Goal: Information Seeking & Learning: Learn about a topic

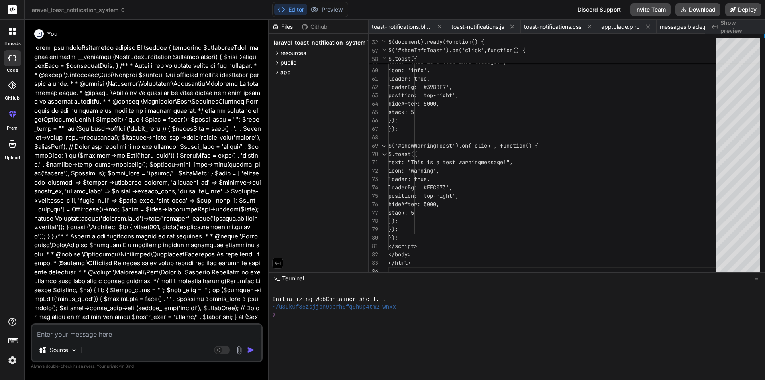
type textarea "$.ajax({ url: storePainLog, type: "POST", data: { walk_meters: walk_meters, min…"
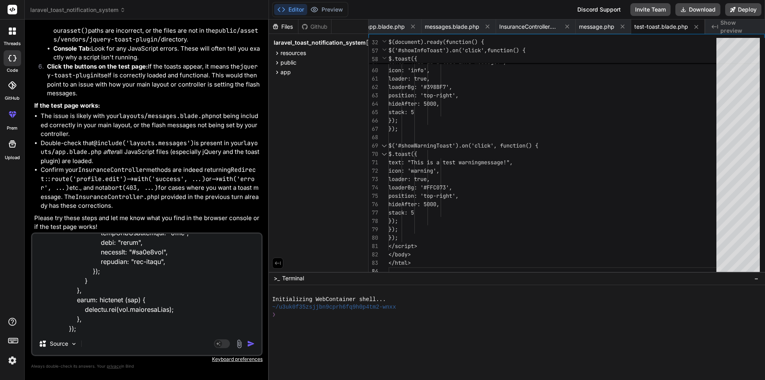
type textarea "x"
type textarea "$.ajax({ url: storePainLog, type: "POST", data: { walk_meters: walk_meters, min…"
type textarea "x"
type textarea "$.ajax({ url: storePainLog, type: "POST", data: { walk_meters: walk_meters, min…"
type textarea "x"
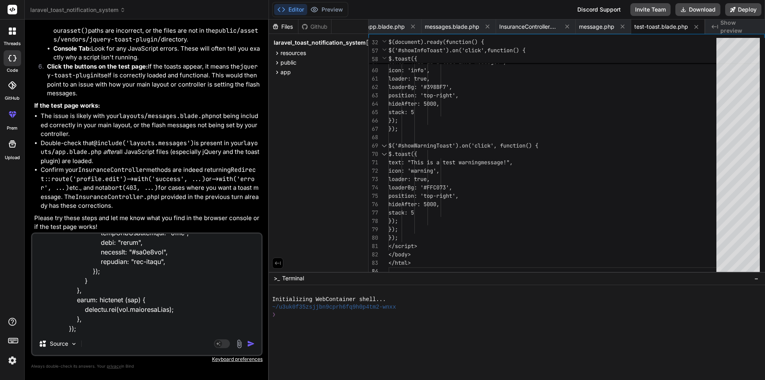
type textarea "$.ajax({ url: storePainLog, type: "POST", data: { walk_meters: walk_meters, min…"
type textarea "x"
type textarea "$.ajax({ url: storePainLog, type: "POST", data: { walk_meters: walk_meters, min…"
type textarea "x"
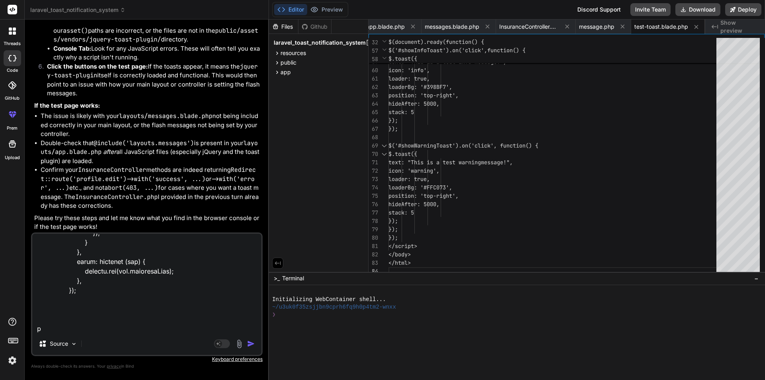
type textarea "$.ajax({ url: storePainLog, type: "POST", data: { walk_meters: walk_meters, min…"
type textarea "x"
type textarea "$.ajax({ url: storePainLog, type: "POST", data: { walk_meters: walk_meters, min…"
type textarea "x"
type textarea "$.ajax({ url: storePainLog, type: "POST", data: { walk_meters: walk_meters, min…"
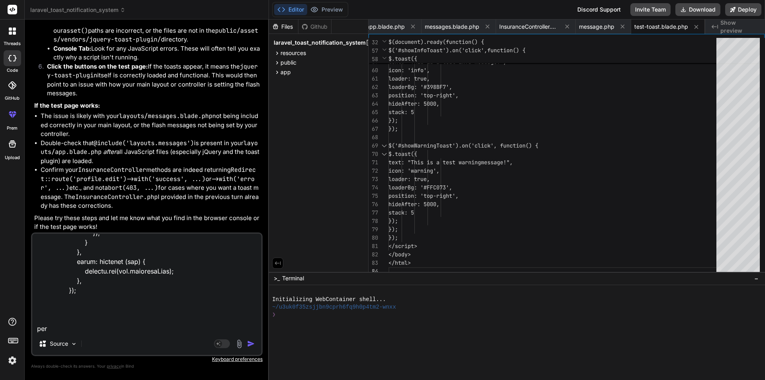
type textarea "x"
type textarea "$.ajax({ url: storePainLog, type: "POST", data: { walk_meters: walk_meters, min…"
type textarea "x"
type textarea "$.ajax({ url: storePainLog, type: "POST", data: { walk_meters: walk_meters, min…"
type textarea "x"
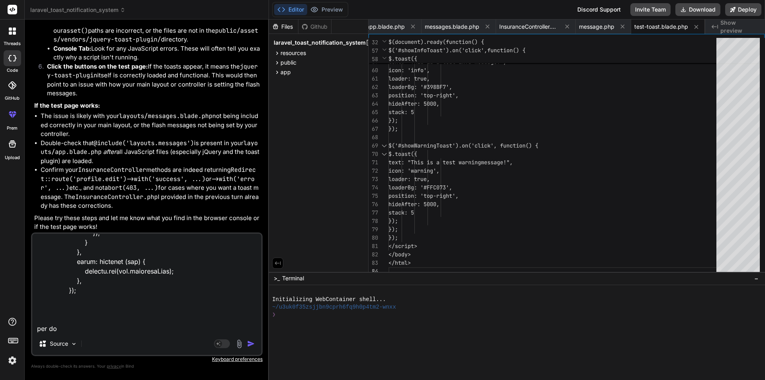
type textarea "$.ajax({ url: storePainLog, type: "POST", data: { walk_meters: walk_meters, min…"
type textarea "x"
type textarea "$.ajax({ url: storePainLog, type: "POST", data: { walk_meters: walk_meters, min…"
type textarea "x"
type textarea "$.ajax({ url: storePainLog, type: "POST", data: { walk_meters: walk_meters, min…"
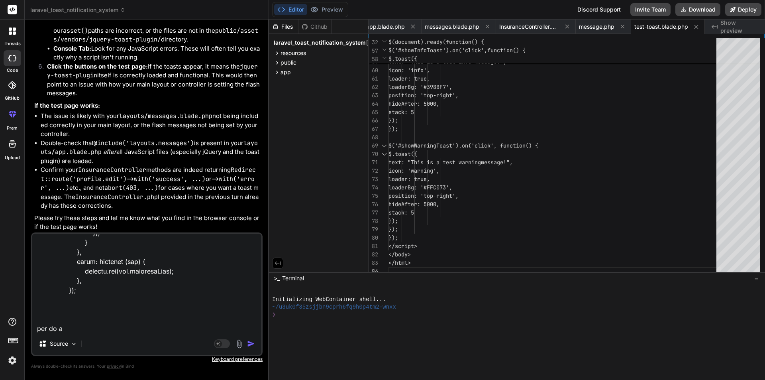
type textarea "x"
type textarea "$.ajax({ url: storePainLog, type: "POST", data: { walk_meters: walk_meters, min…"
type textarea "x"
type textarea "$.ajax({ url: storePainLog, type: "POST", data: { walk_meters: walk_meters, min…"
type textarea "x"
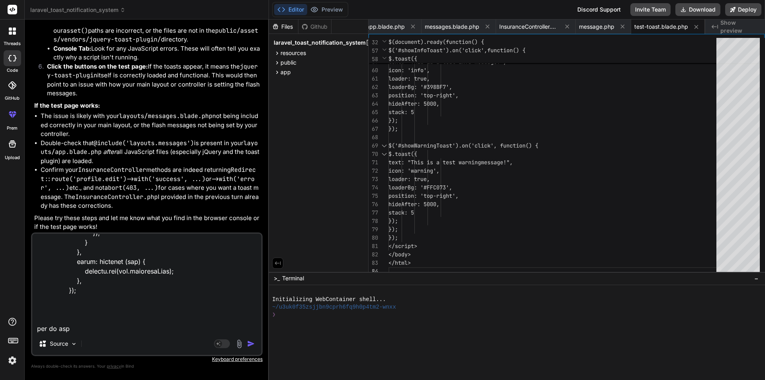
type textarea "$.ajax({ url: storePainLog, type: "POST", data: { walk_meters: walk_meters, min…"
type textarea "x"
type textarea "$.ajax({ url: storePainLog, type: "POST", data: { walk_meters: walk_meters, min…"
type textarea "x"
type textarea "$.ajax({ url: storePainLog, type: "POST", data: { walk_meters: walk_meters, min…"
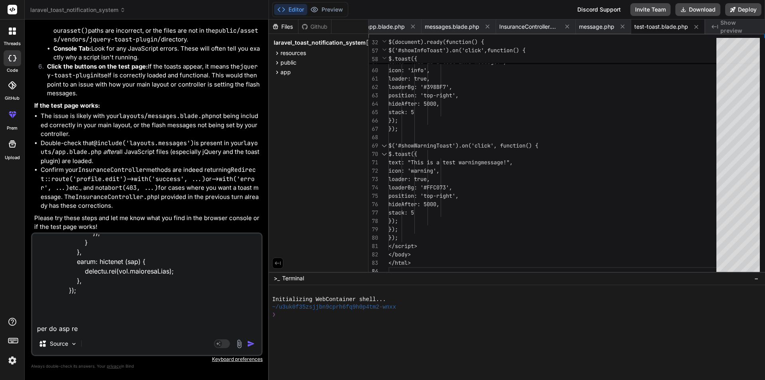
type textarea "x"
type textarea "$.ajax({ url: storePainLog, type: "POST", data: { walk_meters: walk_meters, min…"
type textarea "x"
type textarea "$.ajax({ url: storePainLog, type: "POST", data: { walk_meters: walk_meters, min…"
type textarea "x"
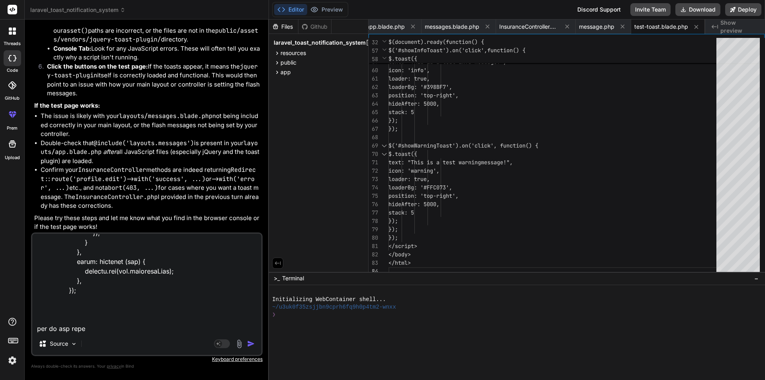
type textarea "$.ajax({ url: storePainLog, type: "POST", data: { walk_meters: walk_meters, min…"
type textarea "x"
type textarea "$.ajax({ url: storePainLog, type: "POST", data: { walk_meters: walk_meters, min…"
type textarea "x"
type textarea "$.ajax({ url: storePainLog, type: "POST", data: { walk_meters: walk_meters, min…"
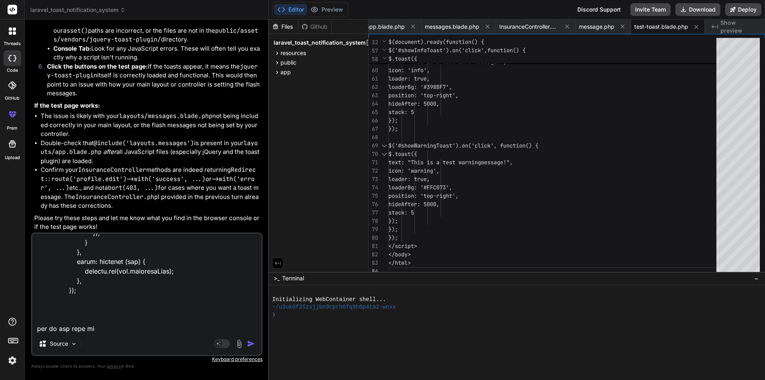
type textarea "x"
type textarea "$.ajax({ url: storePainLog, type: "POST", data: { walk_meters: walk_meters, min…"
type textarea "x"
type textarea "$.ajax({ url: storePainLog, type: "POST", data: { walk_meters: walk_meters, min…"
type textarea "x"
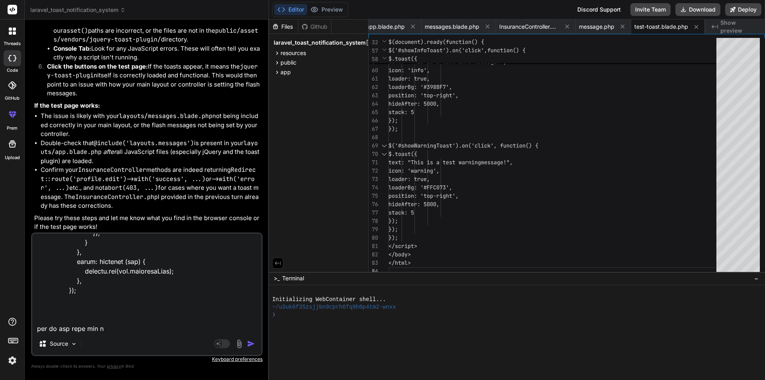
type textarea "$.ajax({ url: storePainLog, type: "POST", data: { walk_meters: walk_meters, min…"
type textarea "x"
type textarea "$.ajax({ url: storePainLog, type: "POST", data: { walk_meters: walk_meters, min…"
type textarea "x"
type textarea "$.ajax({ url: storePainLog, type: "POST", data: { walk_meters: walk_meters, min…"
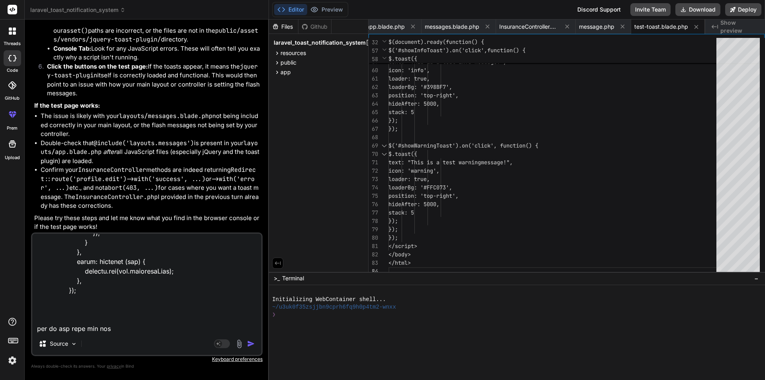
type textarea "x"
type textarea "$.ajax({ url: storePainLog, type: "POST", data: { walk_meters: walk_meters, min…"
type textarea "x"
type textarea "$.ajax({ url: storePainLog, type: "POST", data: { walk_meters: walk_meters, min…"
type textarea "x"
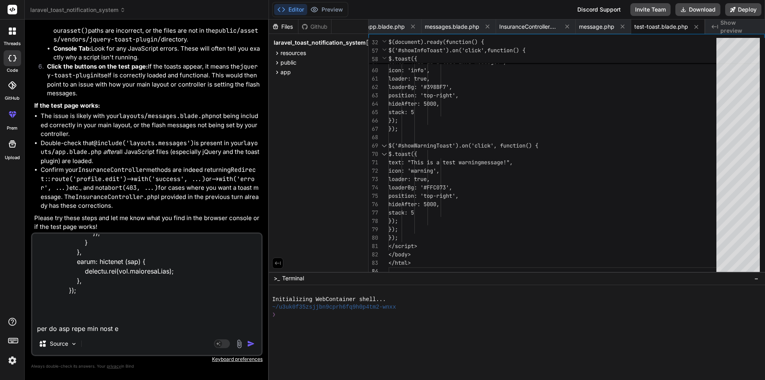
type textarea "$.ajax({ url: storePainLog, type: "POST", data: { walk_meters: walk_meters, min…"
type textarea "x"
type textarea "$.ajax({ url: storePainLog, type: "POST", data: { walk_meters: walk_meters, min…"
type textarea "x"
type textarea "$.ajax({ url: storePainLog, type: "POST", data: { walk_meters: walk_meters, min…"
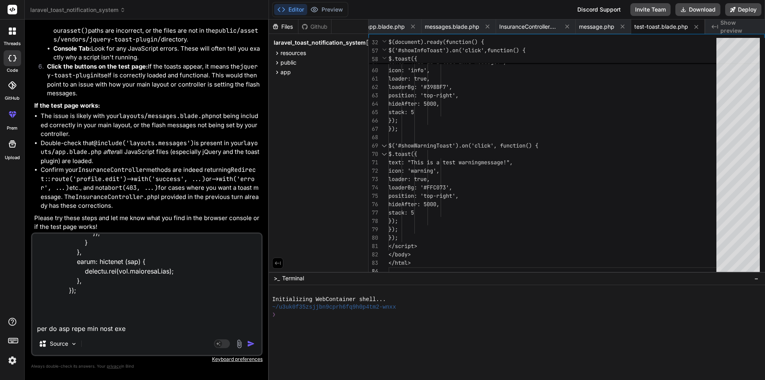
type textarea "x"
type textarea "$.ajax({ url: storePainLog, type: "POST", data: { walk_meters: walk_meters, min…"
type textarea "x"
type textarea "$.ajax({ url: storePainLog, type: "POST", data: { walk_meters: walk_meters, min…"
type textarea "x"
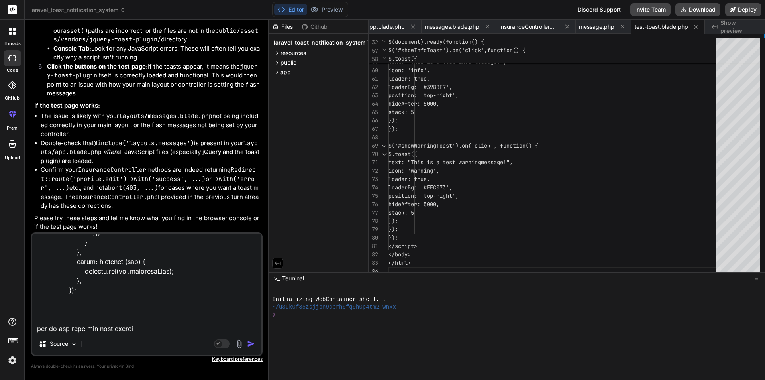
type textarea "$.ajax({ url: storePainLog, type: "POST", data: { walk_meters: walk_meters, min…"
type textarea "x"
type textarea "$.ajax({ url: storePainLog, type: "POST", data: { walk_meters: walk_meters, min…"
type textarea "x"
type textarea "$.ajax({ url: storePainLog, type: "POST", data: { walk_meters: walk_meters, min…"
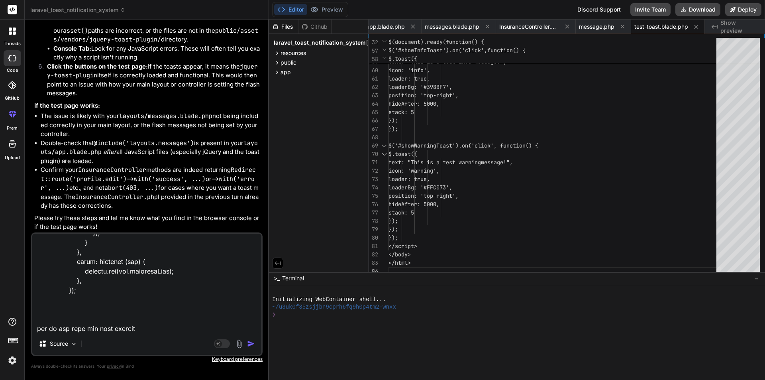
type textarea "x"
type textarea "$.ajax({ url: storePainLog, type: "POST", data: { walk_meters: walk_meters, min…"
type textarea "x"
type textarea "$.ajax({ url: storePainLog, type: "POST", data: { walk_meters: walk_meters, min…"
type textarea "x"
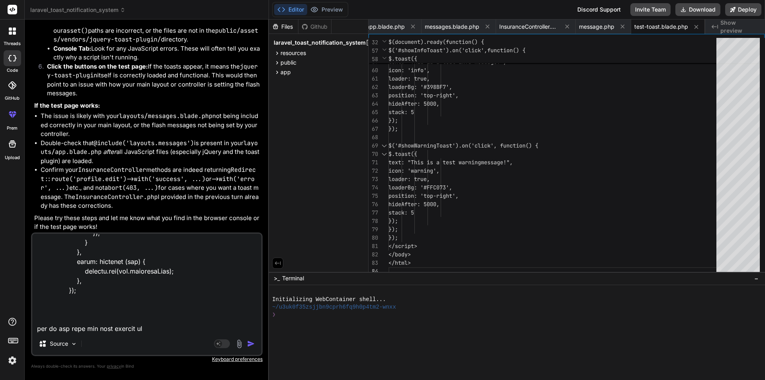
type textarea "$.ajax({ url: storePainLog, type: "POST", data: { walk_meters: walk_meters, min…"
type textarea "x"
type textarea "$.ajax({ url: storePainLog, type: "POST", data: { walk_meters: walk_meters, min…"
type textarea "x"
type textarea "$.ajax({ url: storePainLog, type: "POST", data: { walk_meters: walk_meters, min…"
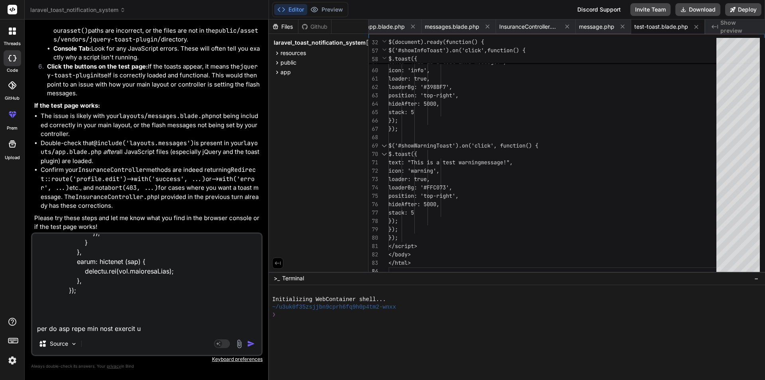
type textarea "x"
type textarea "$.ajax({ url: storePainLog, type: "POST", data: { walk_meters: walk_meters, min…"
type textarea "x"
type textarea "$.ajax({ url: storePainLog, type: "POST", data: { walk_meters: walk_meters, min…"
type textarea "x"
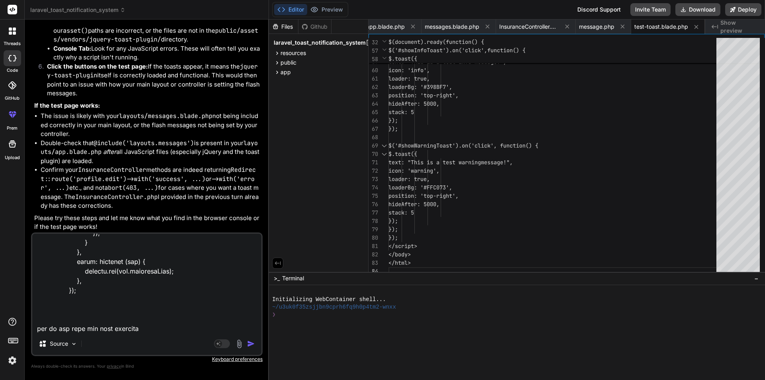
type textarea "$.ajax({ url: storePainLog, type: "POST", data: { walk_meters: walk_meters, min…"
type textarea "x"
type textarea "$.ajax({ url: storePainLog, type: "POST", data: { walk_meters: walk_meters, min…"
type textarea "x"
type textarea "$.ajax({ url: storePainLog, type: "POST", data: { walk_meters: walk_meters, min…"
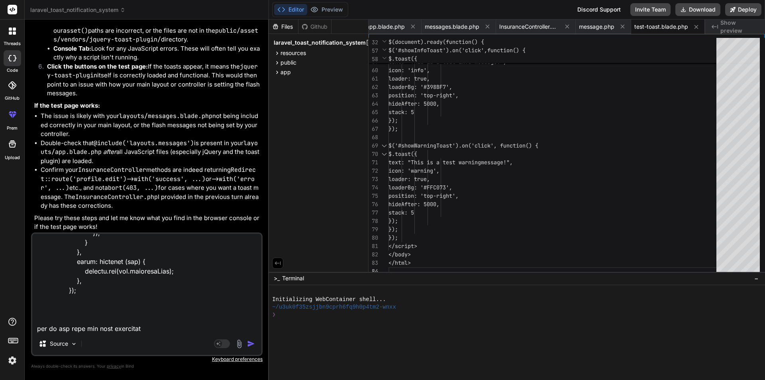
type textarea "x"
type textarea "$.ajax({ url: storePainLog, type: "POST", data: { walk_meters: walk_meters, min…"
type textarea "x"
type textarea "$.ajax({ url: storePainLog, type: "POST", data: { walk_meters: walk_meters, min…"
type textarea "x"
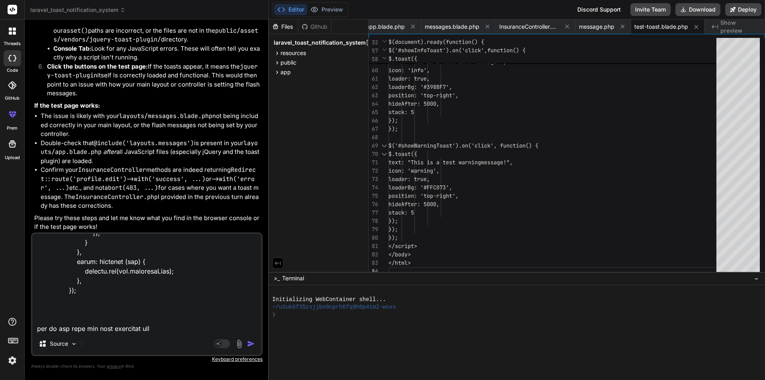
type textarea "$.ajax({ url: storePainLog, type: "POST", data: { walk_meters: walk_meters, min…"
type textarea "x"
type textarea "$.ajax({ url: storePainLog, type: "POST", data: { walk_meters: walk_meters, min…"
type textarea "x"
type textarea "$.ajax({ url: storePainLog, type: "POST", data: { walk_meters: walk_meters, min…"
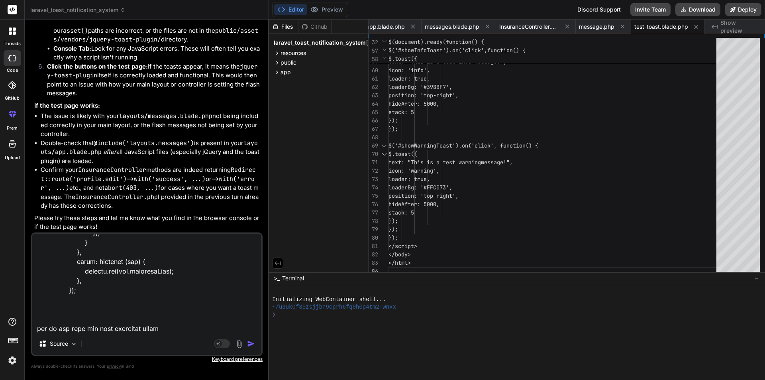
type textarea "x"
type textarea "$.ajax({ url: storePainLog, type: "POST", data: { walk_meters: walk_meters, min…"
type textarea "x"
type textarea "$.ajax({ url: storePainLog, type: "POST", data: { walk_meters: walk_meters, min…"
type textarea "x"
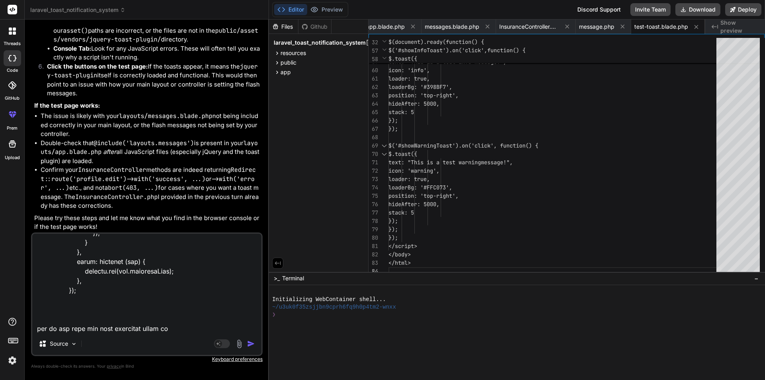
type textarea "$.ajax({ url: storePainLog, type: "POST", data: { walk_meters: walk_meters, min…"
type textarea "x"
type textarea "$.ajax({ url: storePainLog, type: "POST", data: { walk_meters: walk_meters, min…"
type textarea "x"
type textarea "$.ajax({ url: storePainLog, type: "POST", data: { walk_meters: walk_meters, min…"
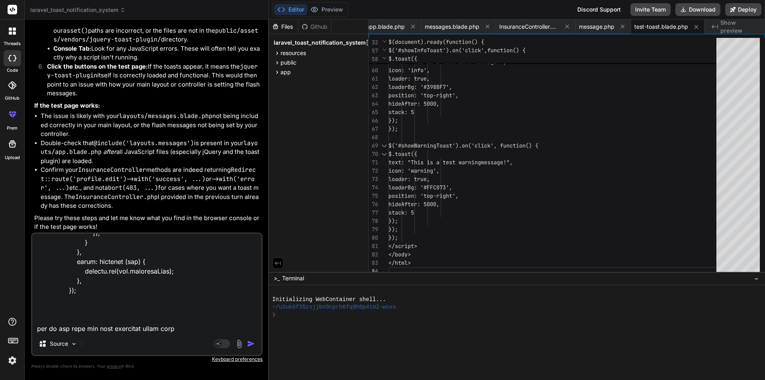
type textarea "x"
type textarea "$.ajax({ url: storePainLog, type: "POST", data: { walk_meters: walk_meters, min…"
type textarea "x"
type textarea "$.ajax({ url: storePainLog, type: "POST", data: { walk_meters: walk_meters, min…"
type textarea "x"
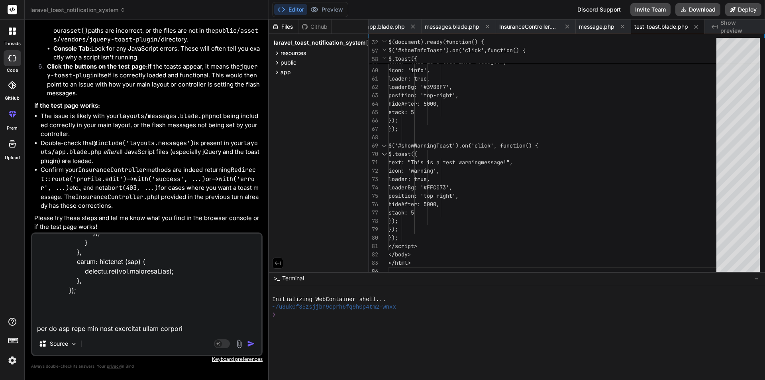
type textarea "$.ajax({ url: storePainLog, type: "POST", data: { walk_meters: walk_meters, min…"
type textarea "x"
type textarea "$.ajax({ url: storePainLog, type: "POST", data: { walk_meters: walk_meters, min…"
type textarea "x"
type textarea "$.ajax({ url: storePainLog, type: "POST", data: { walk_meters: walk_meters, min…"
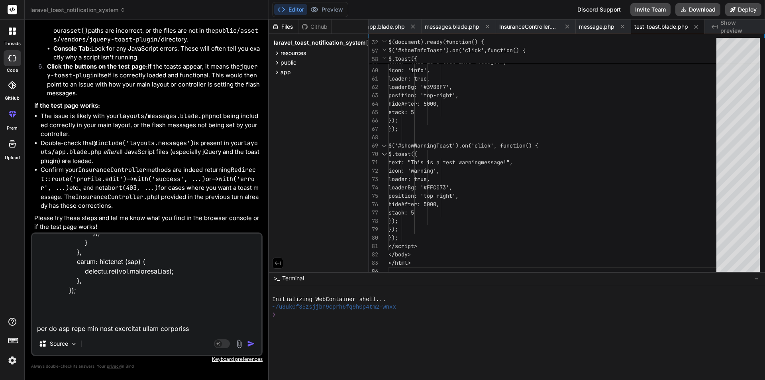
type textarea "x"
type textarea "$.ajax({ url: storePainLog, type: "POST", data: { walk_meters: walk_meters, min…"
type textarea "x"
type textarea "$.ajax({ url: storePainLog, type: "POST", data: { walk_meters: walk_meters, min…"
type textarea "x"
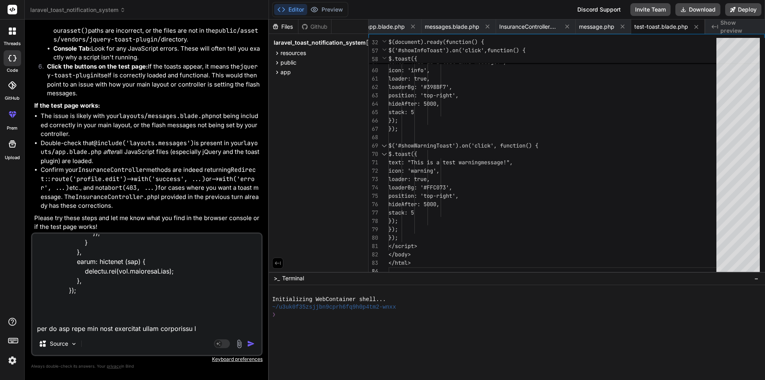
type textarea "$.ajax({ url: storePainLog, type: "POST", data: { walk_meters: walk_meters, min…"
type textarea "x"
type textarea "$.ajax({ url: storePainLog, type: "POST", data: { walk_meters: walk_meters, min…"
type textarea "x"
type textarea "$.ajax({ url: storePainLog, type: "POST", data: { walk_meters: walk_meters, min…"
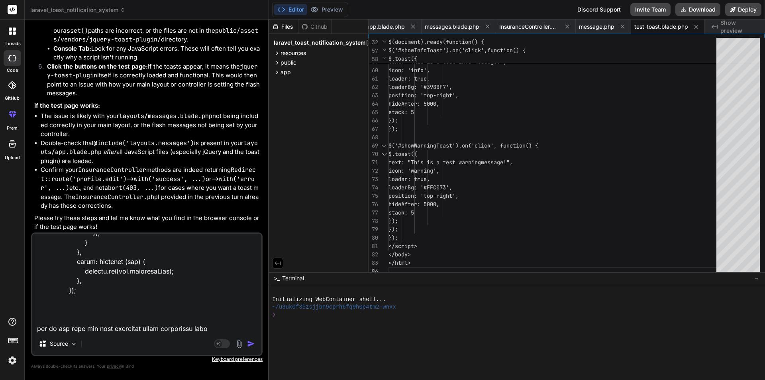
type textarea "x"
type textarea "$.ajax({ url: storePainLog, type: "POST", data: { walk_meters: walk_meters, min…"
type textarea "x"
type textarea "$.ajax({ url: storePainLog, type: "POST", data: { walk_meters: walk_meters, min…"
type textarea "x"
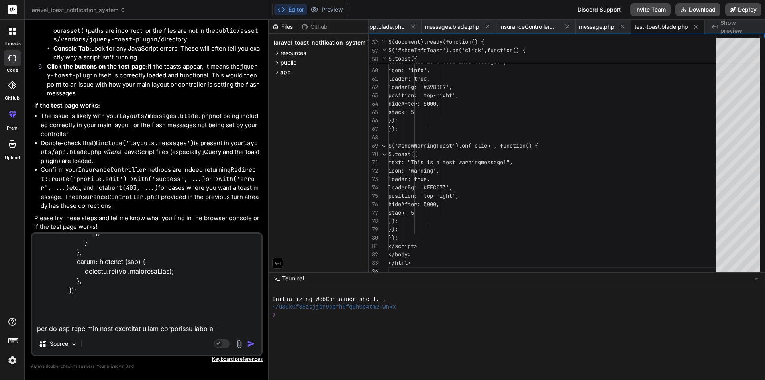
type textarea "$.ajax({ url: storePainLog, type: "POST", data: { walk_meters: walk_meters, min…"
type textarea "x"
type textarea "$.ajax({ url: storePainLog, type: "POST", data: { walk_meters: walk_meters, min…"
type textarea "x"
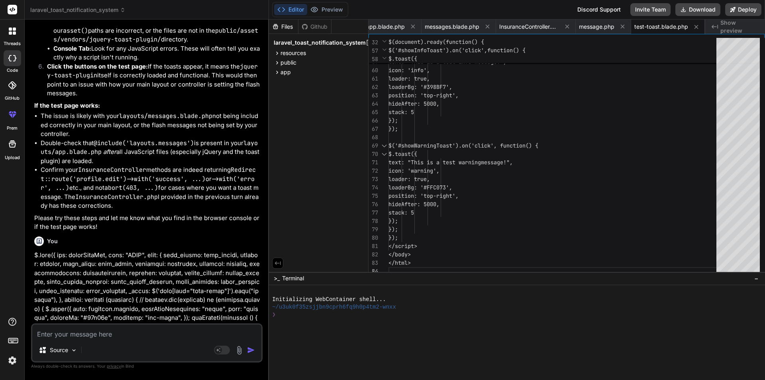
scroll to position [3598, 0]
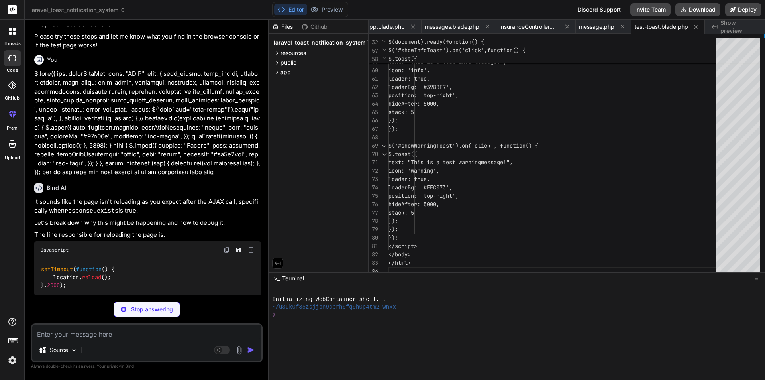
type textarea "x"
type textarea "stack: 5 }); }, }); // ... (rest of your code) ..."
type textarea "x"
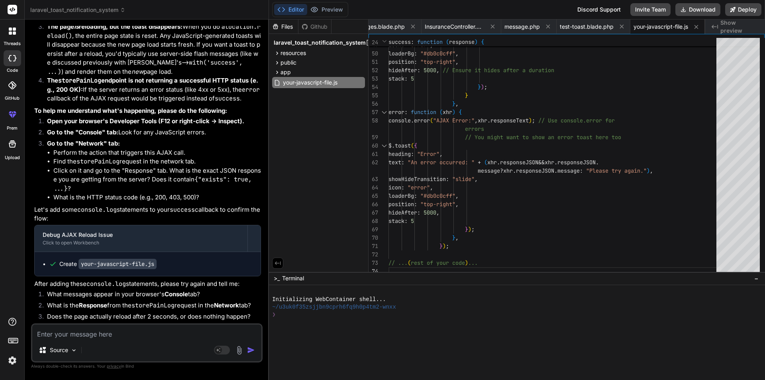
scroll to position [4041, 0]
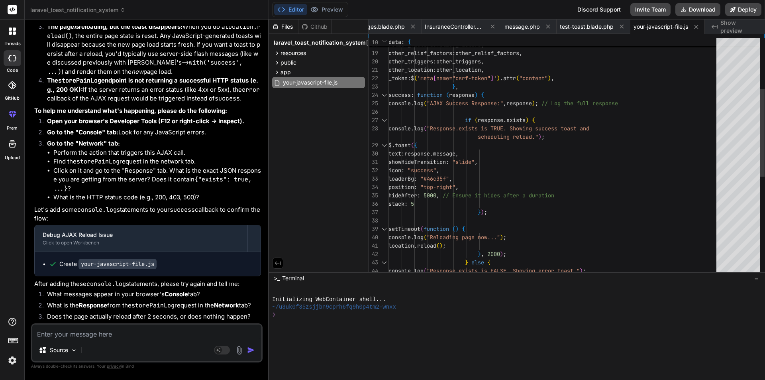
type textarea "text: response.message, showHideTransition: "slide", icon: "success", loaderBg:…"
drag, startPoint x: 489, startPoint y: 195, endPoint x: 650, endPoint y: 192, distance: 161.8
click at [650, 192] on div "console . log ( "Response.exists is TRUE. Showing success toast an d scheduling…" at bounding box center [555, 220] width 333 height 644
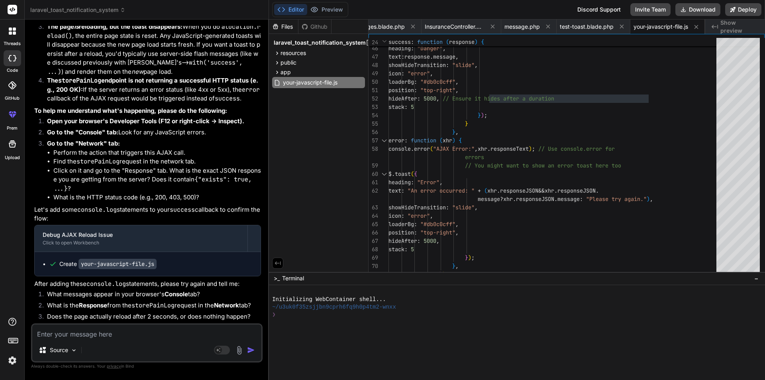
click at [196, 333] on textarea at bounding box center [146, 331] width 229 height 14
paste textarea "Uncaught TypeError: location.reload is not a function"
type textarea "Uncaught TypeError: location.reload is not a function"
type textarea "x"
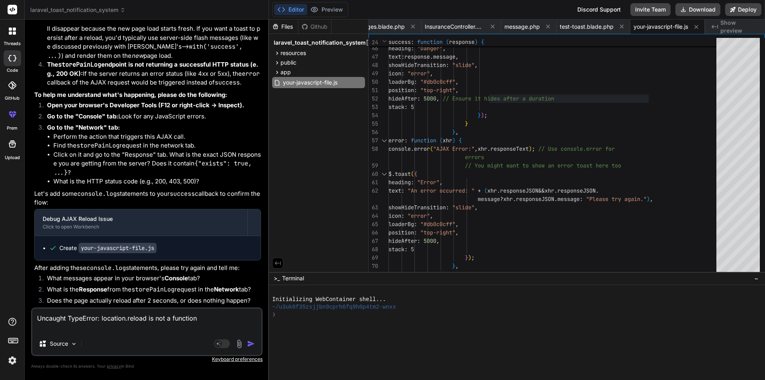
type textarea "Uncaught TypeError: location.reload is not a function s"
type textarea "x"
type textarea "Uncaught TypeError: location.reload is not a function sh"
type textarea "x"
type textarea "Uncaught TypeError: location.reload is not a function sho"
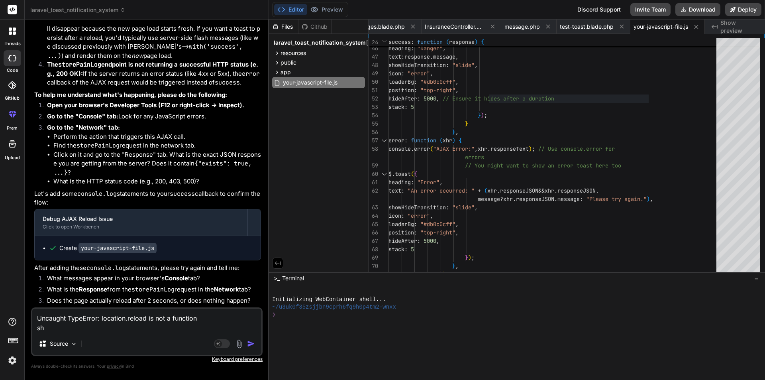
type textarea "x"
type textarea "Uncaught TypeError: location.reload is not a function show"
type textarea "x"
type textarea "Uncaught TypeError: location.reload is not a function showi"
type textarea "x"
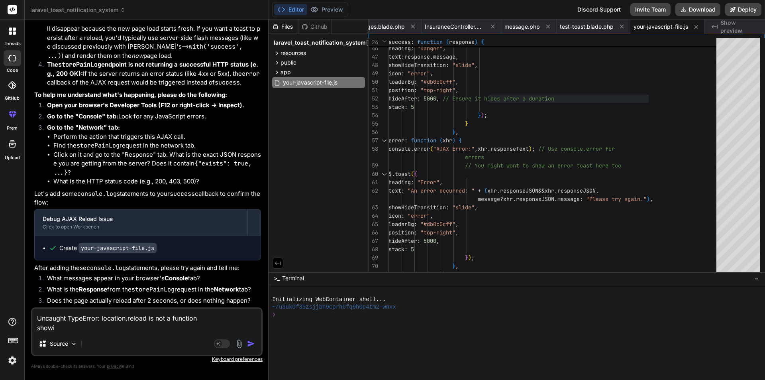
type textarea "Uncaught TypeError: location.reload is not a function showin"
type textarea "x"
type textarea "Uncaught TypeError: location.reload is not a function showing"
type textarea "x"
type textarea "Uncaught TypeError: location.reload is not a function showing"
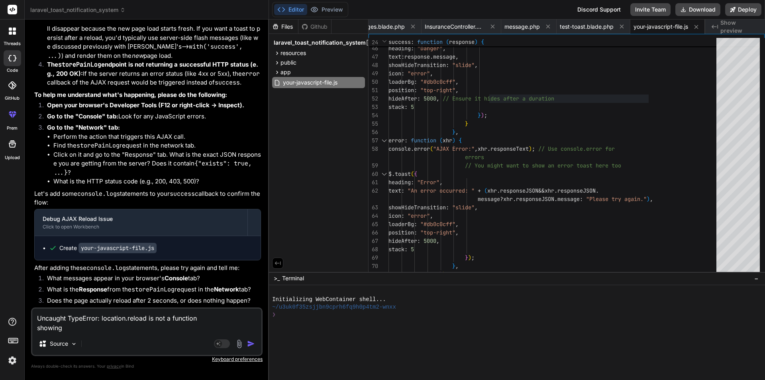
type textarea "x"
type textarea "Uncaught TypeError: location.reload is not a function showing t"
type textarea "x"
type textarea "Uncaught TypeError: location.reload is not a function showing th"
type textarea "x"
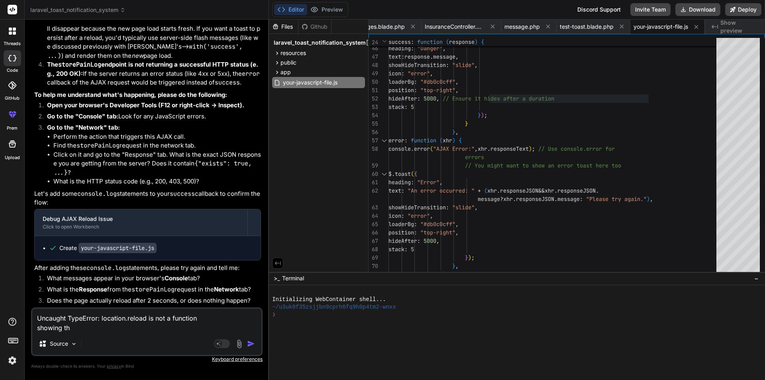
type textarea "Uncaught TypeError: location.reload is not a function showing thi"
type textarea "x"
type textarea "Uncaught TypeError: location.reload is not a function showing this"
type textarea "x"
type textarea "Uncaught TypeError: location.reload is not a function showing this"
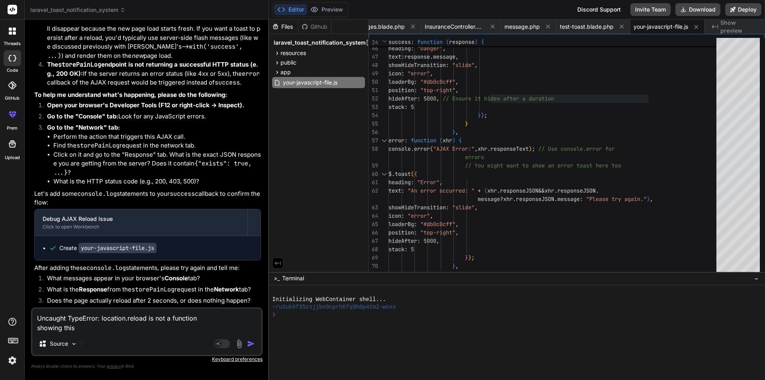
type textarea "x"
type textarea "Uncaught TypeError: location.reload is not a function showing this i"
type textarea "x"
type textarea "Uncaught TypeError: location.reload is not a function showing this is"
type textarea "x"
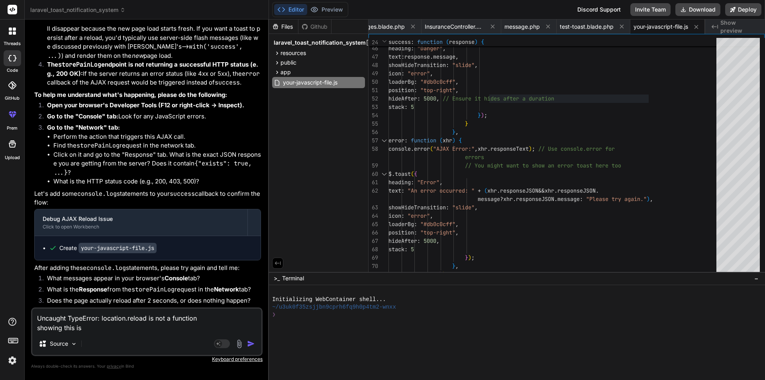
type textarea "Uncaught TypeError: location.reload is not a function showing this iss"
type textarea "x"
type textarea "Uncaught TypeError: location.reload is not a function showing this issu"
type textarea "x"
type textarea "Uncaught TypeError: location.reload is not a function showing this issue"
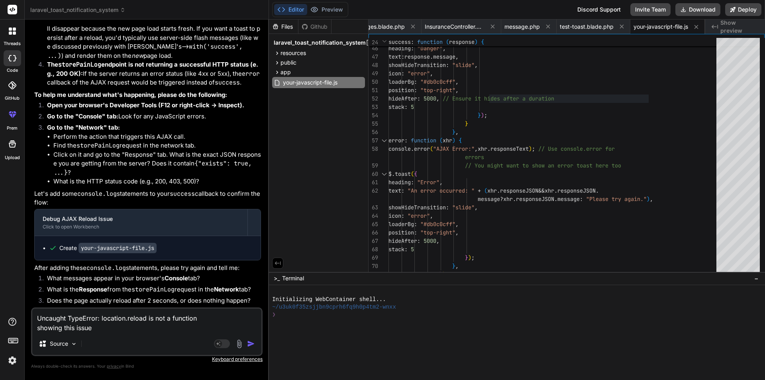
type textarea "x"
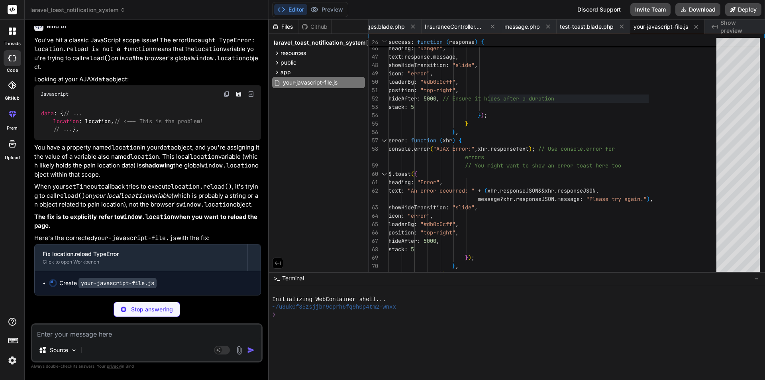
scroll to position [4401, 0]
type textarea "x"
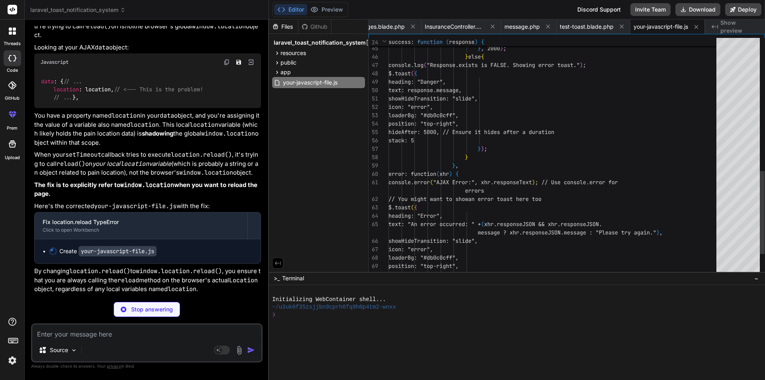
type textarea "x"
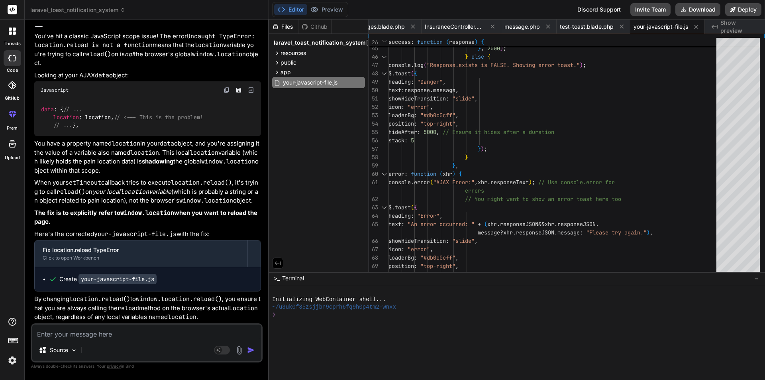
scroll to position [4285, 0]
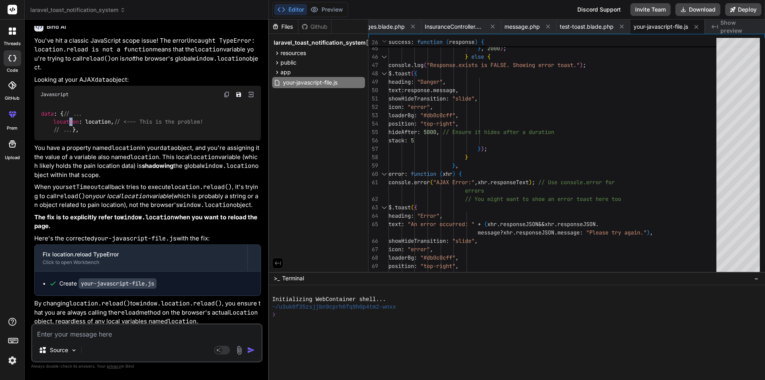
click at [70, 134] on code "data : { // ... location : location, // <--- This is the problem! // ... }," at bounding box center [122, 122] width 163 height 25
click at [107, 134] on code "data : { // ... location : location, // <--- This is the problem! // ... }," at bounding box center [122, 122] width 163 height 25
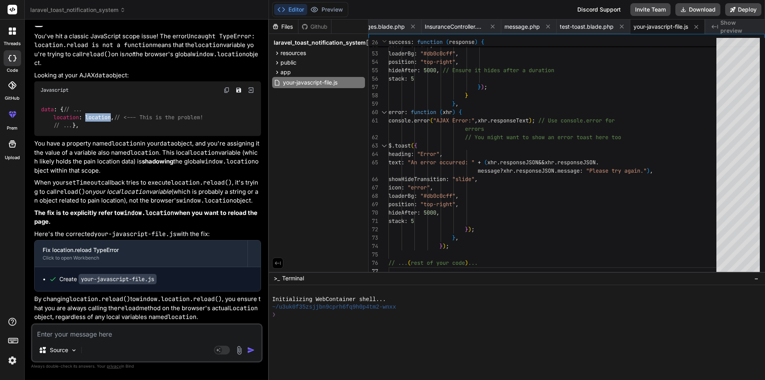
scroll to position [4405, 0]
drag, startPoint x: 87, startPoint y: 173, endPoint x: 179, endPoint y: 175, distance: 92.1
click at [179, 178] on p "When your setTimeout callback tries to execute location.reload() , it's trying …" at bounding box center [147, 191] width 227 height 27
click at [200, 179] on code "location.reload()" at bounding box center [201, 183] width 61 height 8
drag, startPoint x: 41, startPoint y: 185, endPoint x: 77, endPoint y: 180, distance: 37.0
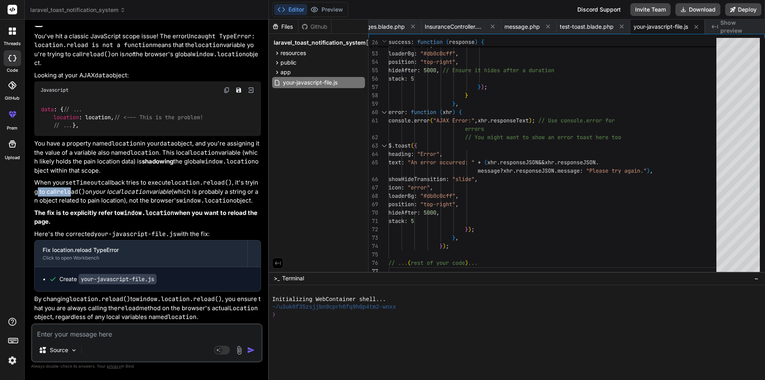
click at [77, 180] on p "When your setTimeout callback tries to execute location.reload() , it's trying …" at bounding box center [147, 191] width 227 height 27
click at [134, 332] on textarea at bounding box center [146, 331] width 229 height 14
click at [124, 333] on textarea at bounding box center [146, 331] width 229 height 14
type textarea "h"
type textarea "x"
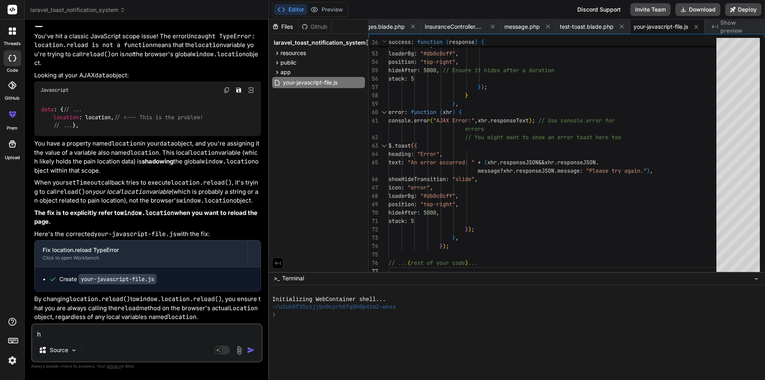
type textarea "hi"
type textarea "x"
type textarea "hio"
type textarea "x"
type textarea "hiow"
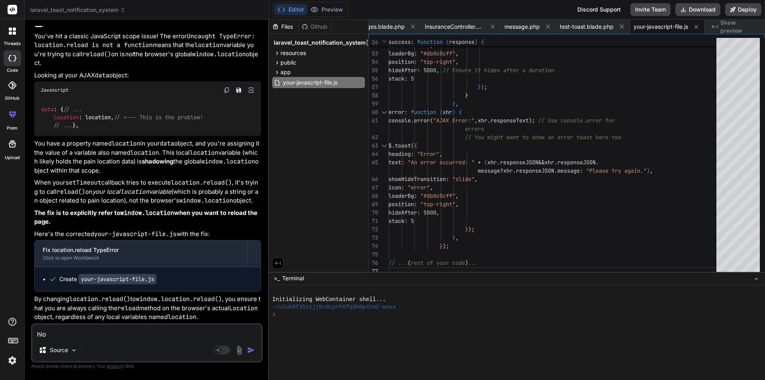
type textarea "x"
type textarea "hio"
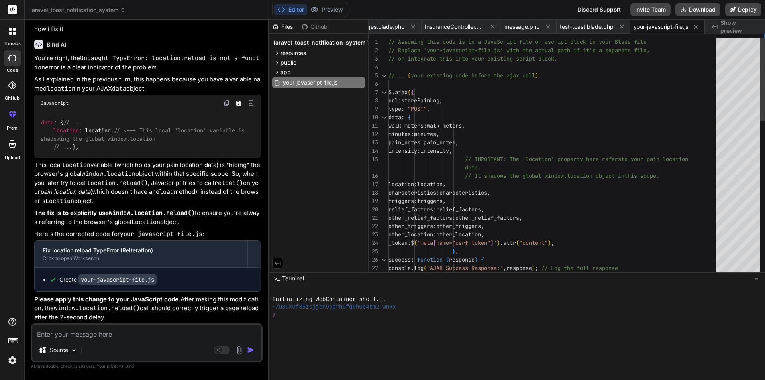
scroll to position [0, 0]
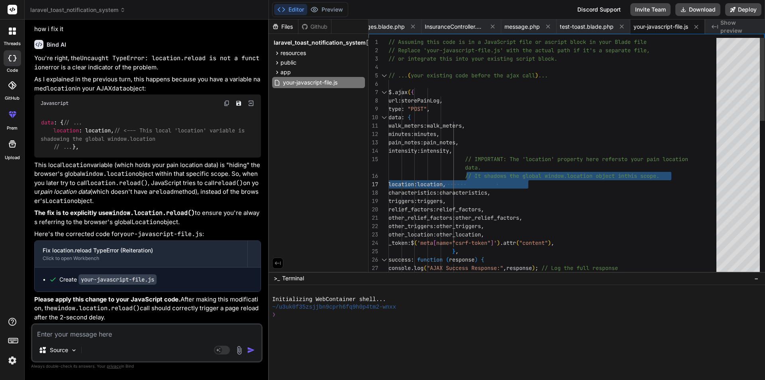
drag, startPoint x: 468, startPoint y: 175, endPoint x: 590, endPoint y: 178, distance: 122.0
click at [590, 178] on div "success : function ( response ) { console . log ( "AJAX Success Response:" , re…" at bounding box center [555, 377] width 333 height 678
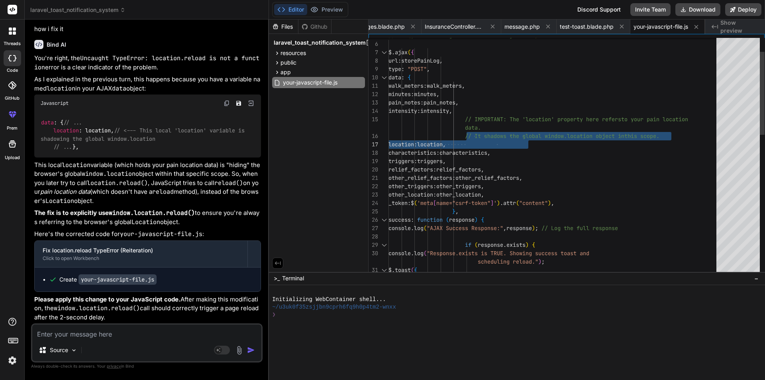
click at [515, 144] on div "success : function ( response ) { console . log ( "AJAX Success Response:" , re…" at bounding box center [555, 337] width 333 height 678
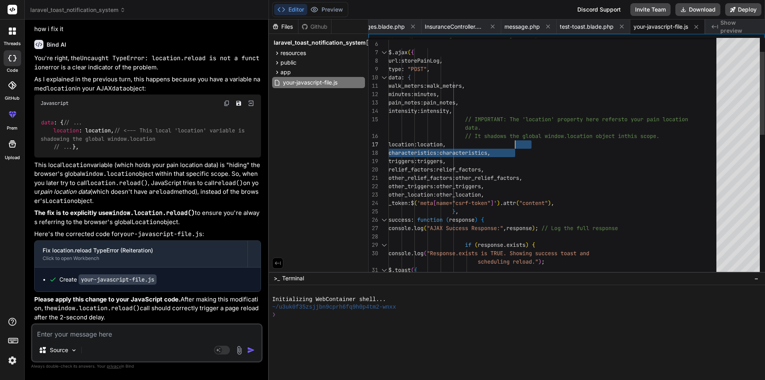
click at [515, 144] on div "success : function ( response ) { console . log ( "AJAX Success Response:" , re…" at bounding box center [555, 337] width 333 height 678
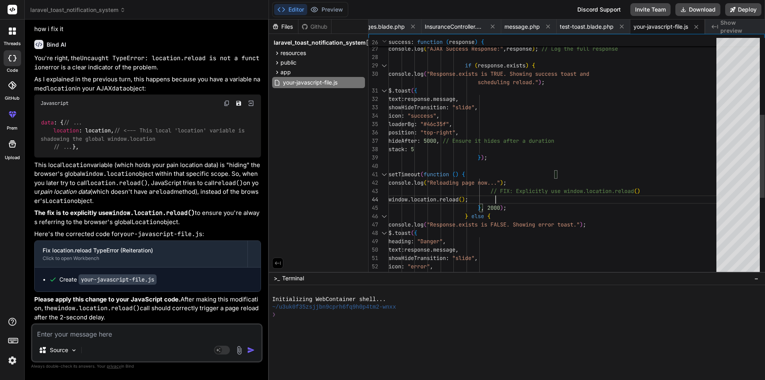
drag, startPoint x: 495, startPoint y: 193, endPoint x: 516, endPoint y: 191, distance: 21.2
click at [509, 191] on div "success : function ( response ) { console . log ( "AJAX Success Response:" , re…" at bounding box center [555, 158] width 333 height 678
click at [589, 185] on div "success : function ( response ) { console . log ( "AJAX Success Response:" , re…" at bounding box center [555, 158] width 333 height 678
drag, startPoint x: 490, startPoint y: 198, endPoint x: 579, endPoint y: 195, distance: 89.0
click at [579, 195] on div "success : function ( response ) { console . log ( "AJAX Success Response:" , re…" at bounding box center [555, 158] width 333 height 678
